Goal: Task Accomplishment & Management: Manage account settings

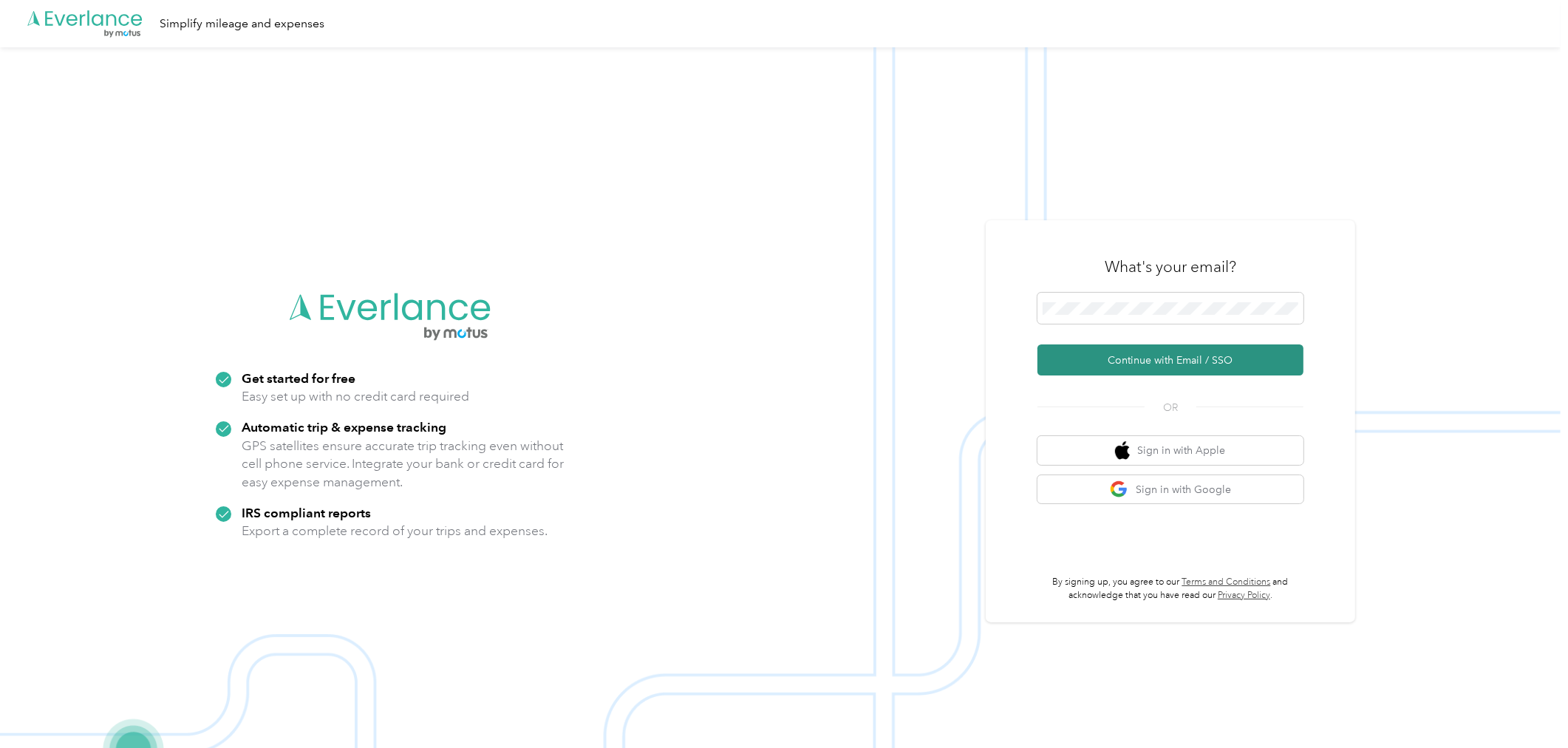
click at [1295, 368] on button "Continue with Email / SSO" at bounding box center [1171, 360] width 266 height 31
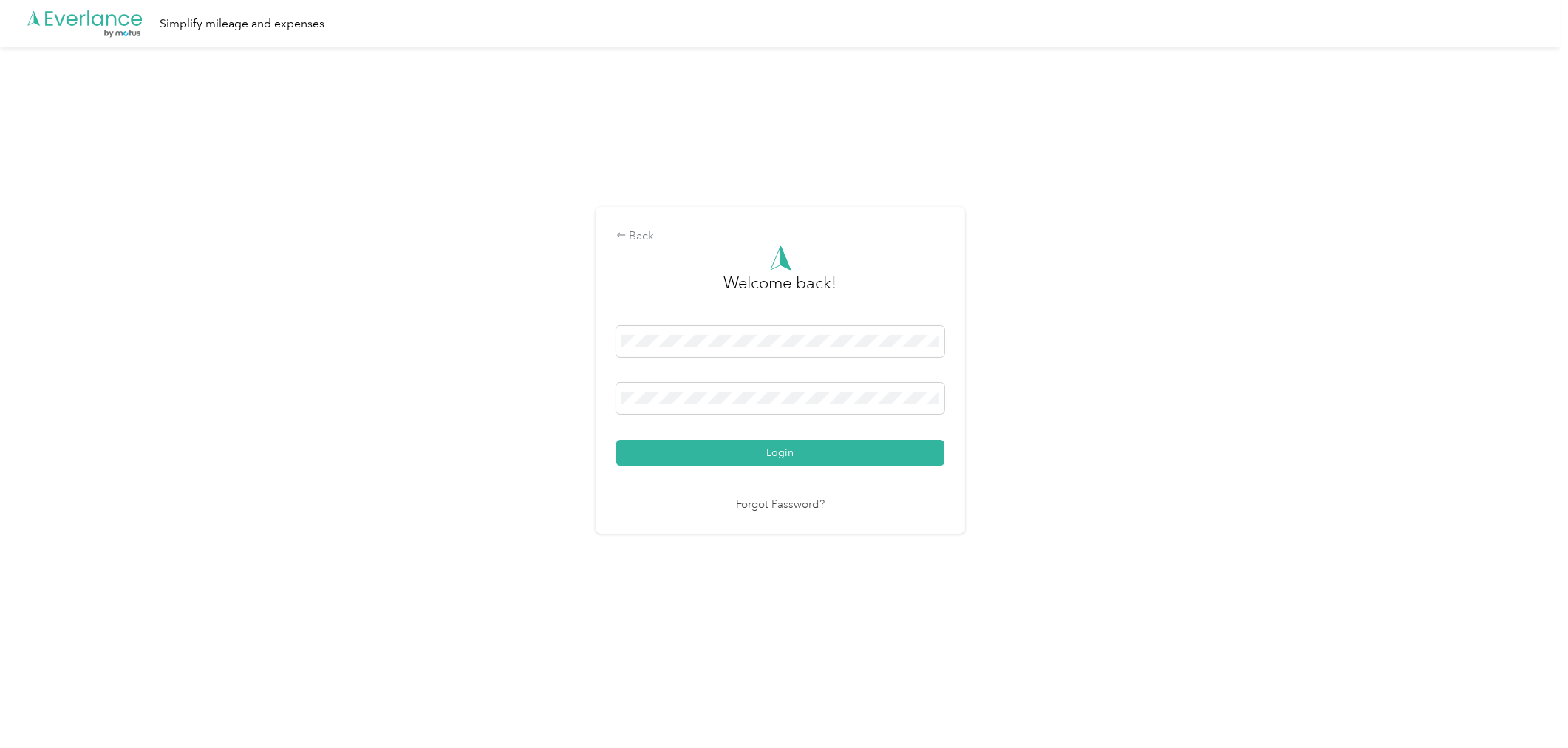
drag, startPoint x: 1126, startPoint y: 483, endPoint x: 1091, endPoint y: 479, distance: 35.2
click at [1126, 483] on div "Back Welcome back! Login Forgot Password?" at bounding box center [780, 377] width 1561 height 659
click at [920, 452] on button "Login" at bounding box center [780, 453] width 328 height 25
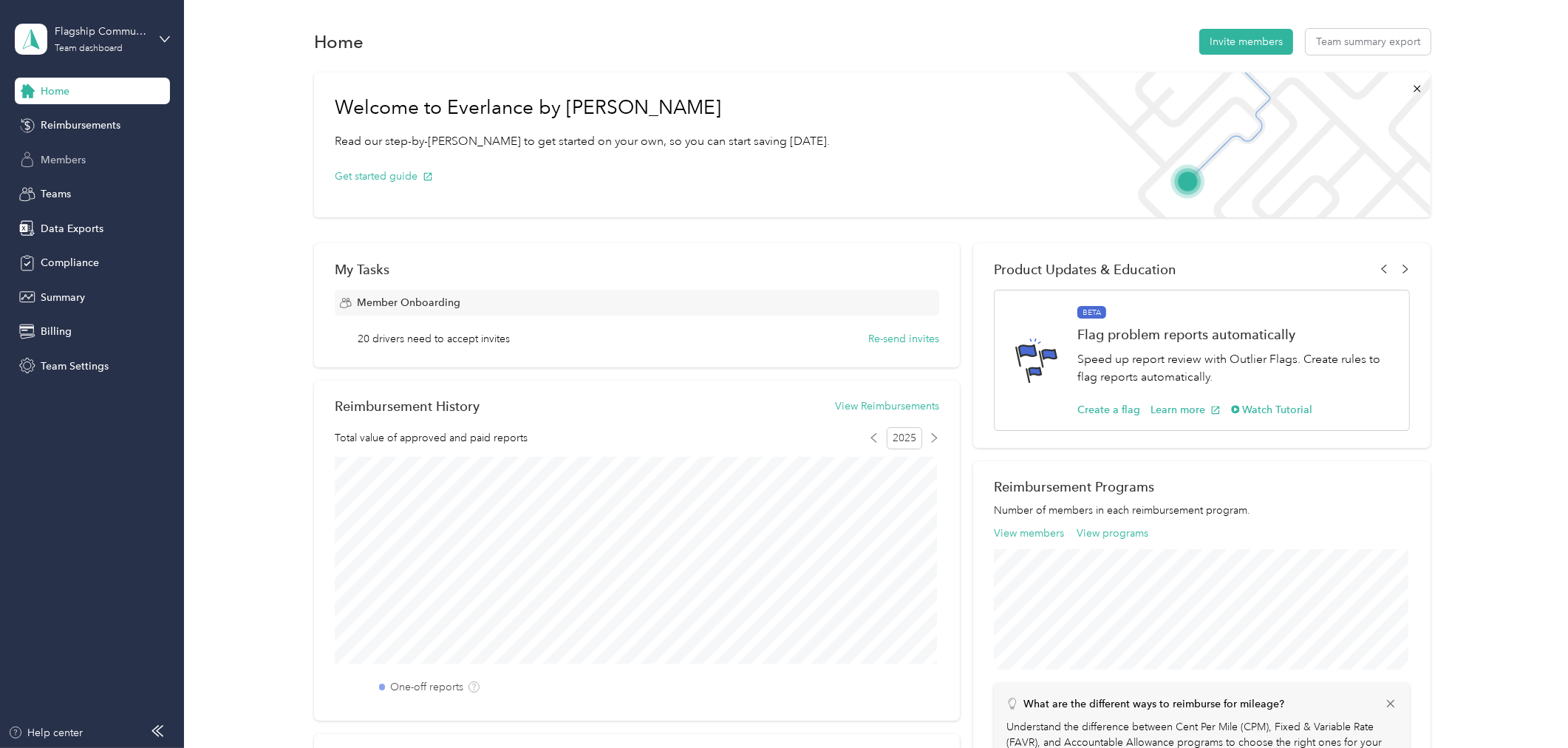
click at [30, 156] on icon at bounding box center [27, 160] width 16 height 16
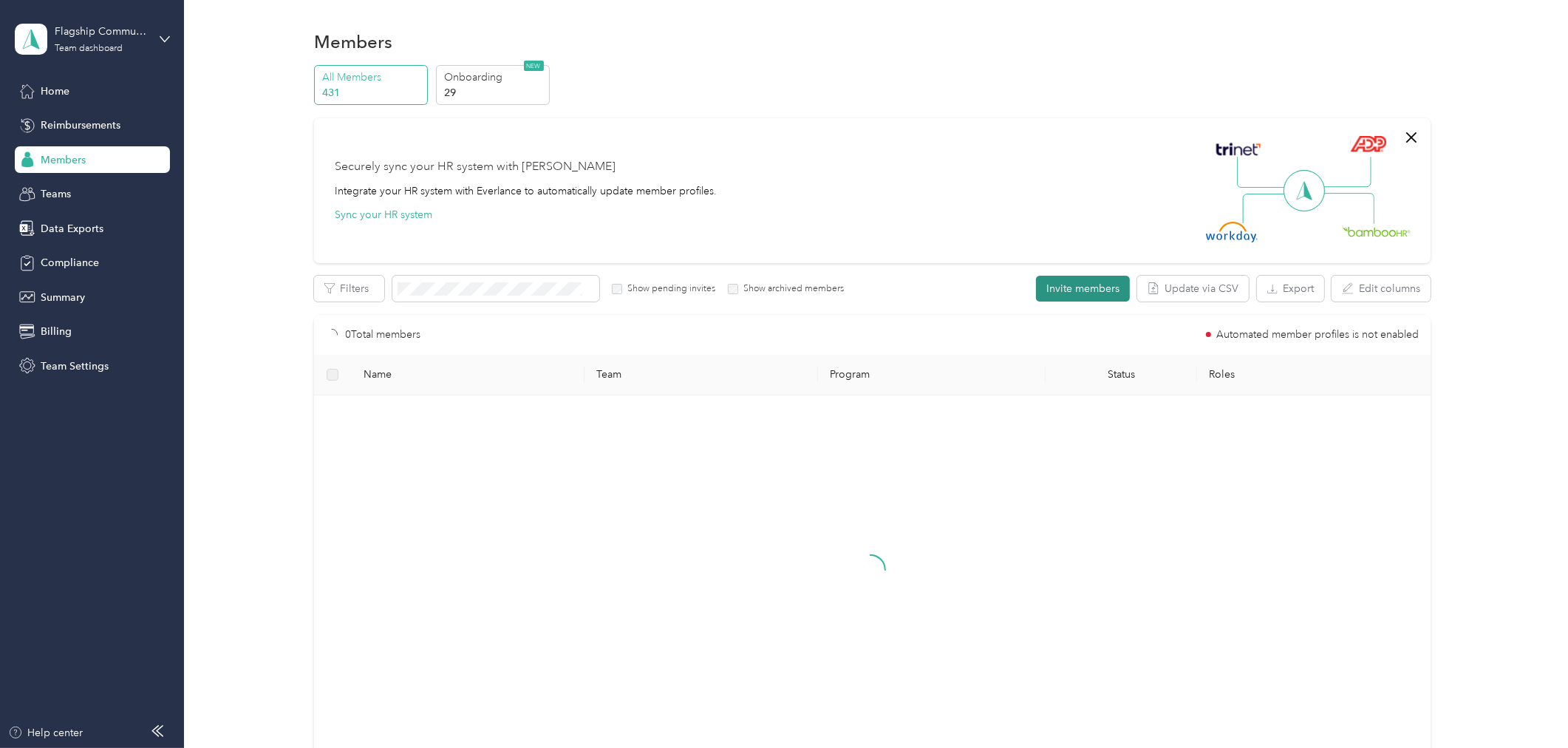
click at [1080, 290] on button "Invite members" at bounding box center [1082, 288] width 94 height 25
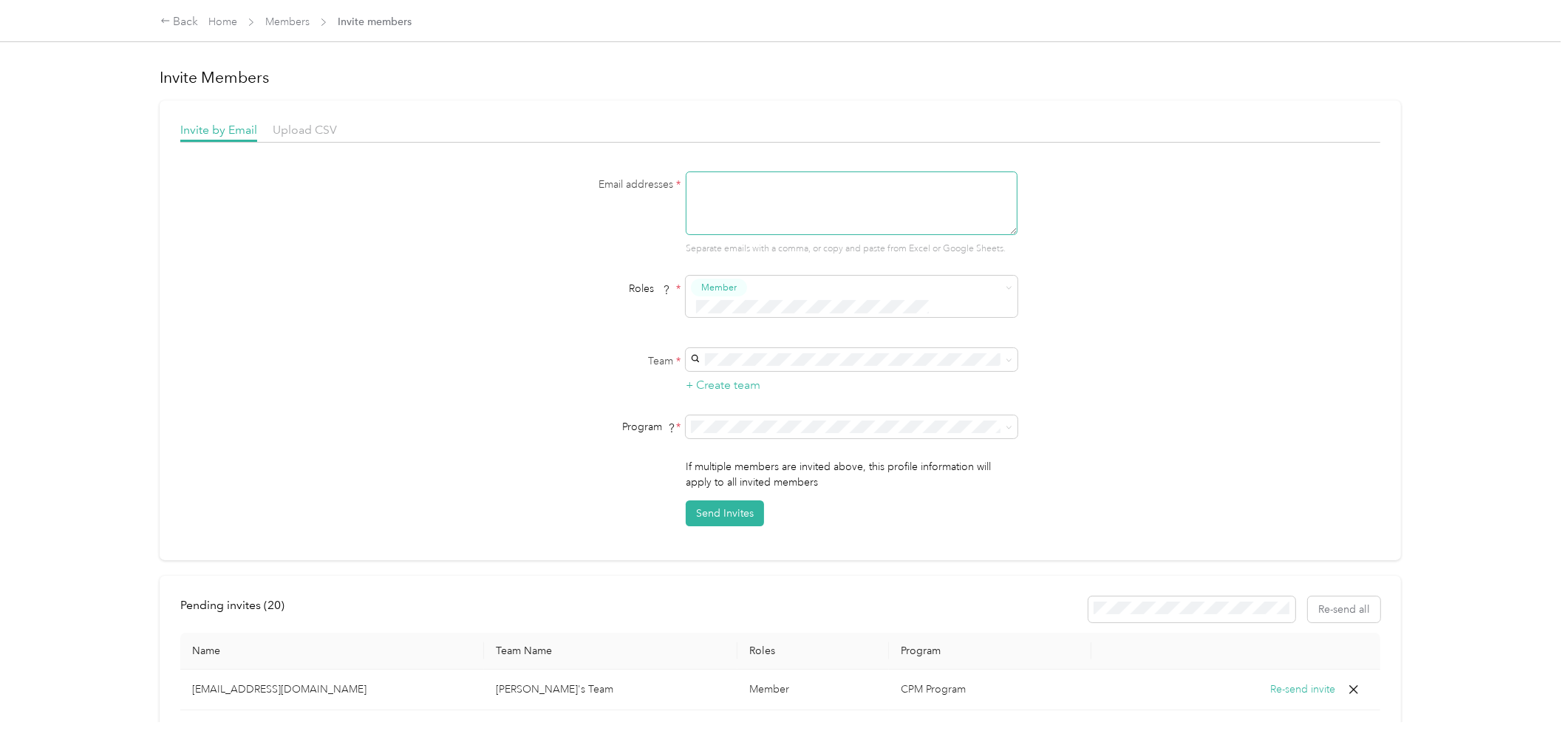
click at [834, 220] on textarea at bounding box center [851, 204] width 332 height 64
type textarea "[EMAIL_ADDRESS][DOMAIN_NAME], [EMAIL_ADDRESS][DOMAIN_NAME]"
click at [732, 412] on div "[PERSON_NAME]'s Team [PERSON_NAME]" at bounding box center [849, 417] width 311 height 34
click at [718, 500] on button "Send Invites" at bounding box center [725, 513] width 78 height 25
click at [222, 23] on link "Home" at bounding box center [223, 22] width 29 height 13
